Goal: Task Accomplishment & Management: Manage account settings

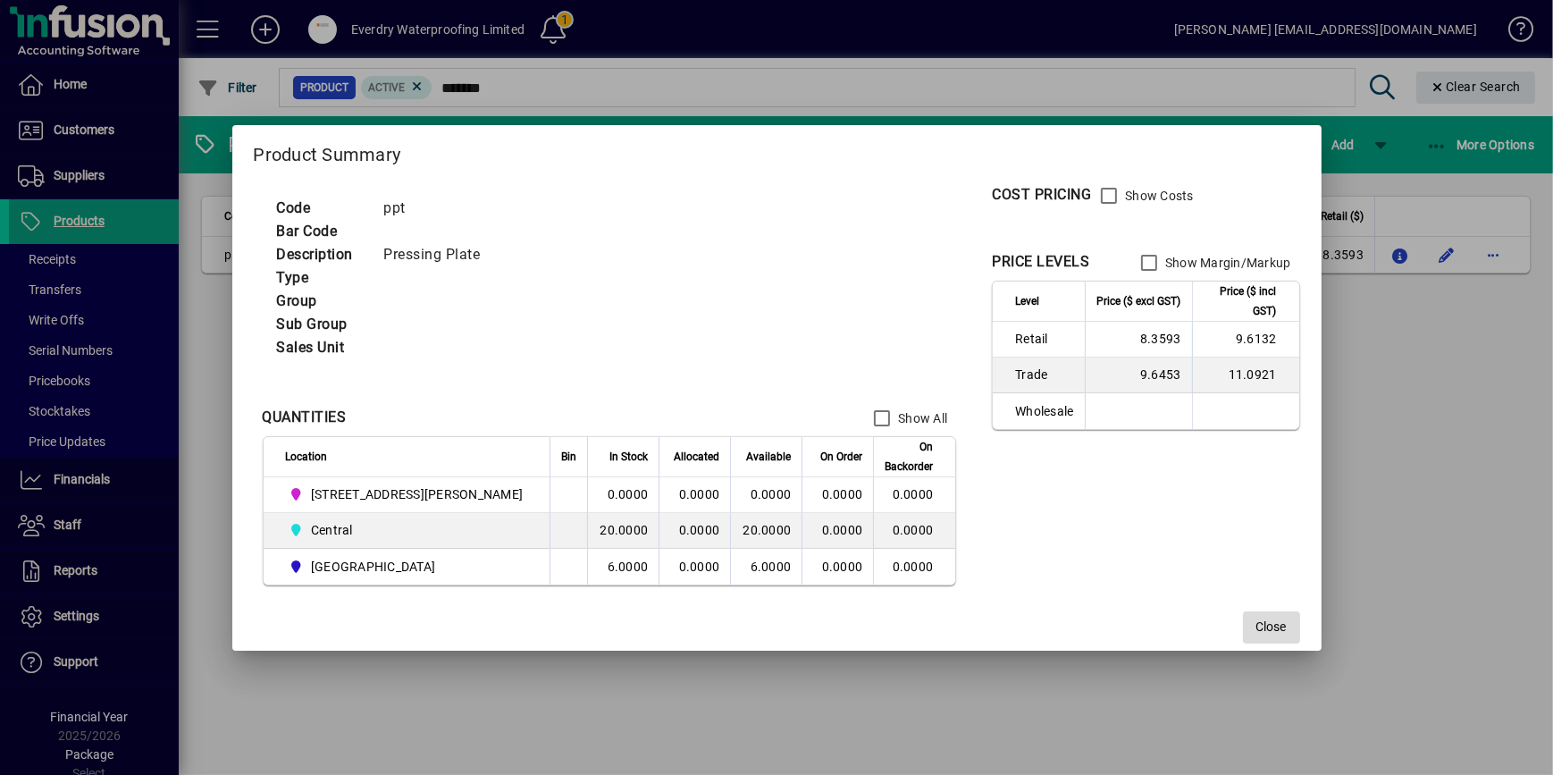
click at [1243, 630] on span "button" at bounding box center [1271, 627] width 57 height 43
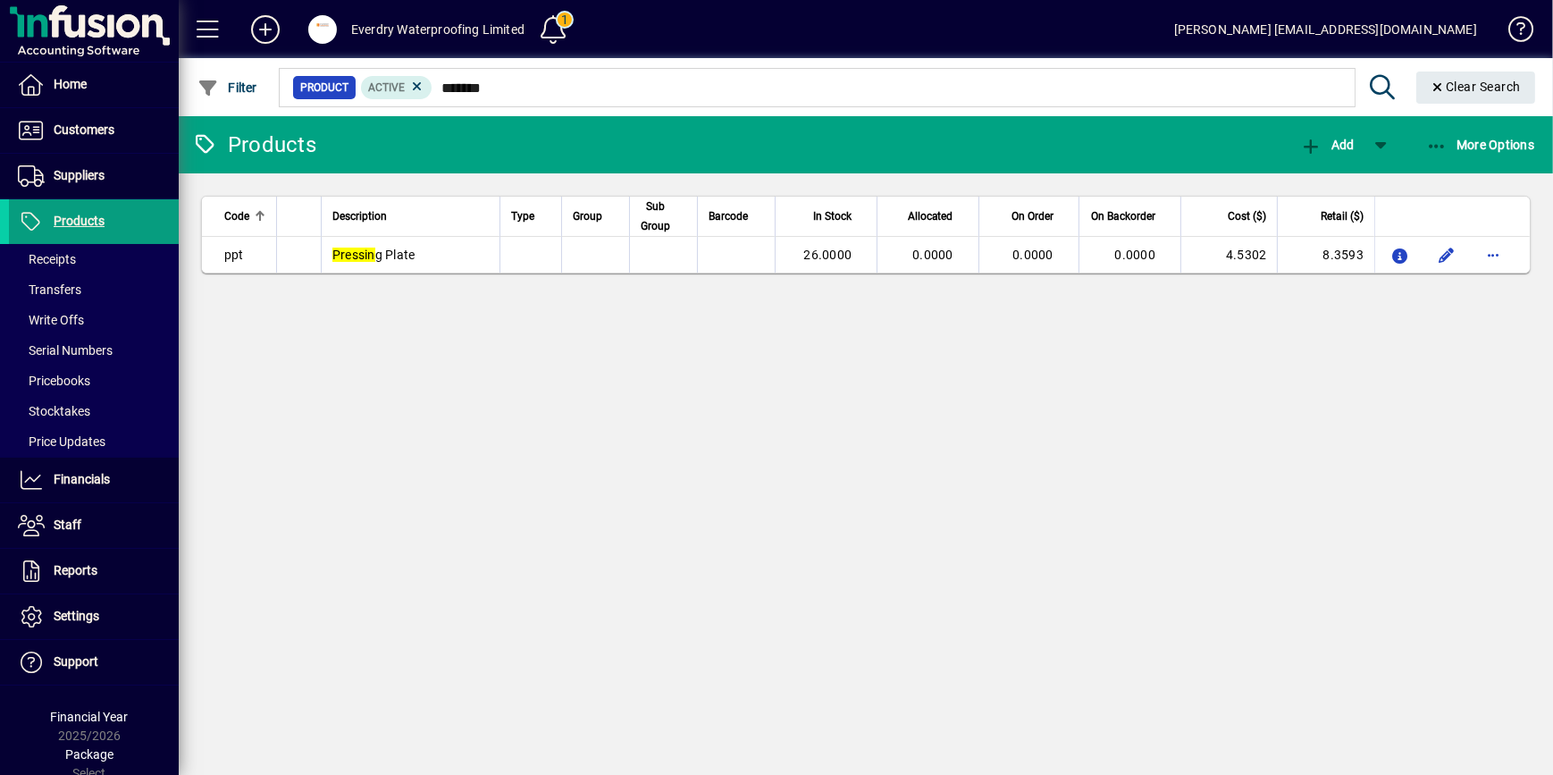
click at [393, 37] on div "Everdry Waterproofing Limited" at bounding box center [437, 29] width 173 height 29
drag, startPoint x: 306, startPoint y: 41, endPoint x: 331, endPoint y: 41, distance: 25.0
click at [331, 41] on button at bounding box center [322, 29] width 57 height 32
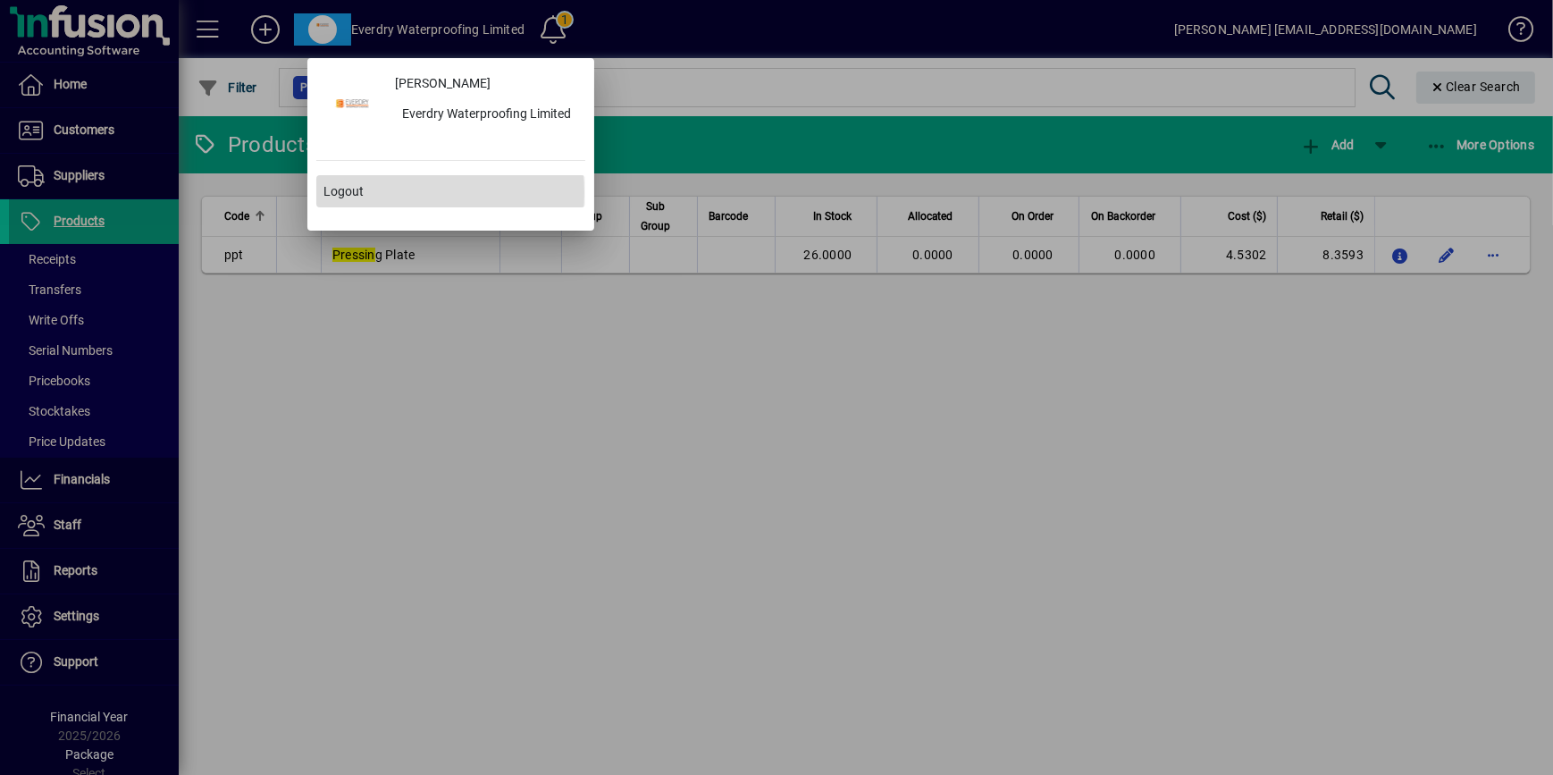
click at [367, 192] on span at bounding box center [450, 191] width 269 height 43
